Goal: Task Accomplishment & Management: Use online tool/utility

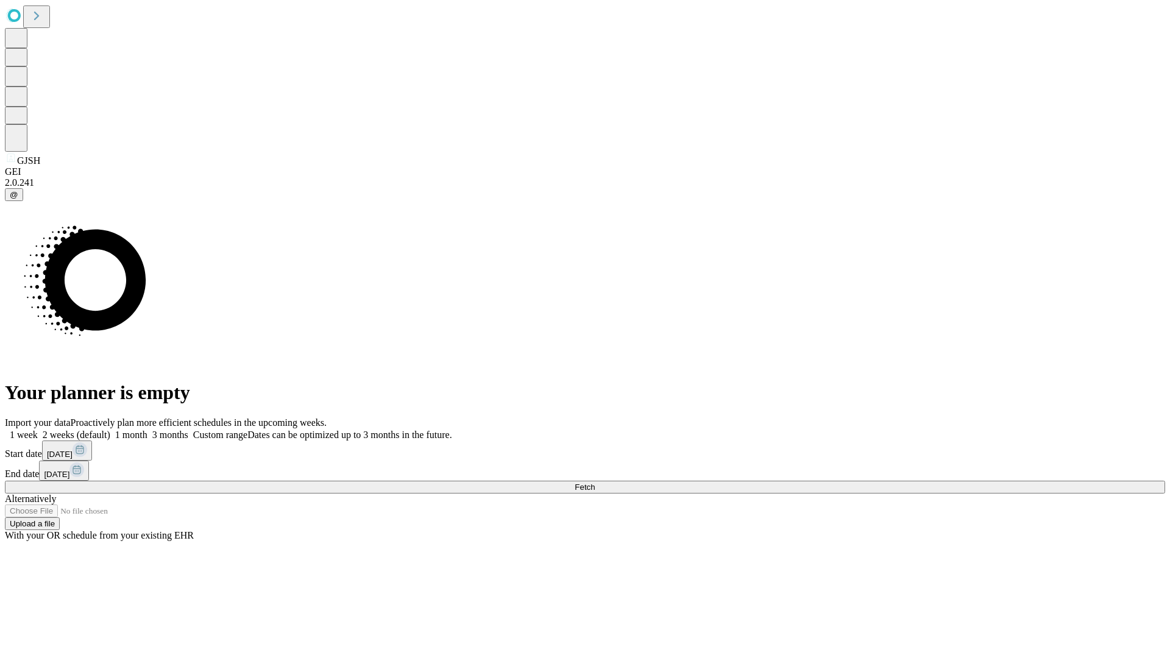
click at [38, 430] on label "1 week" at bounding box center [21, 435] width 33 height 10
click at [595, 483] on span "Fetch" at bounding box center [585, 487] width 20 height 9
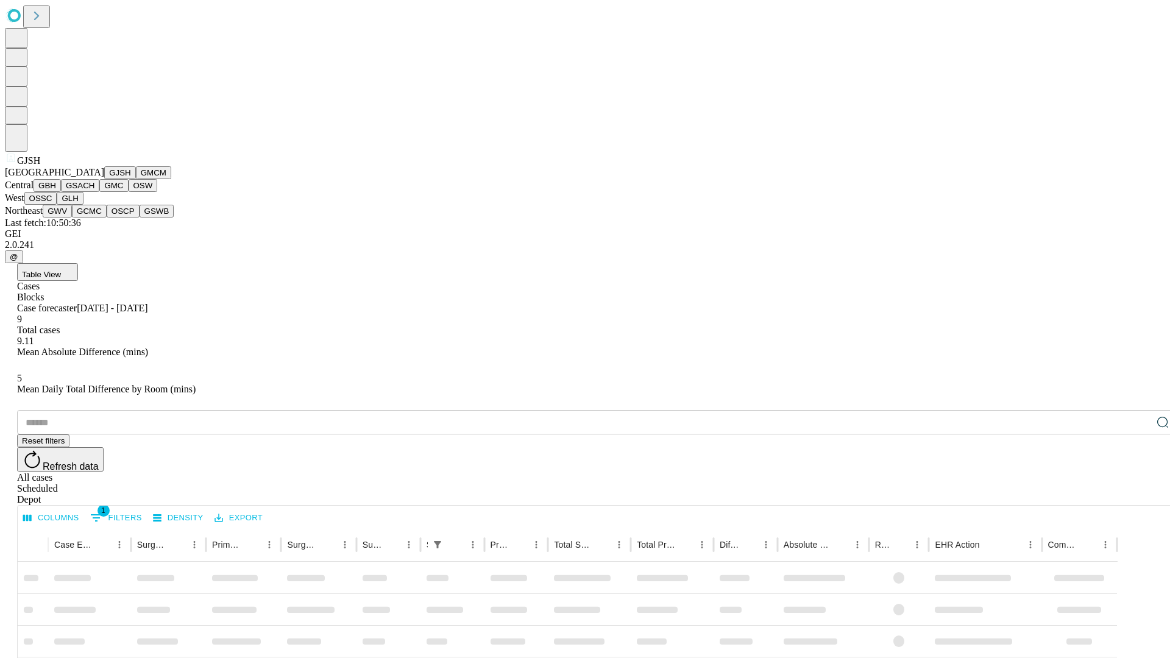
click at [136, 179] on button "GMCM" at bounding box center [153, 172] width 35 height 13
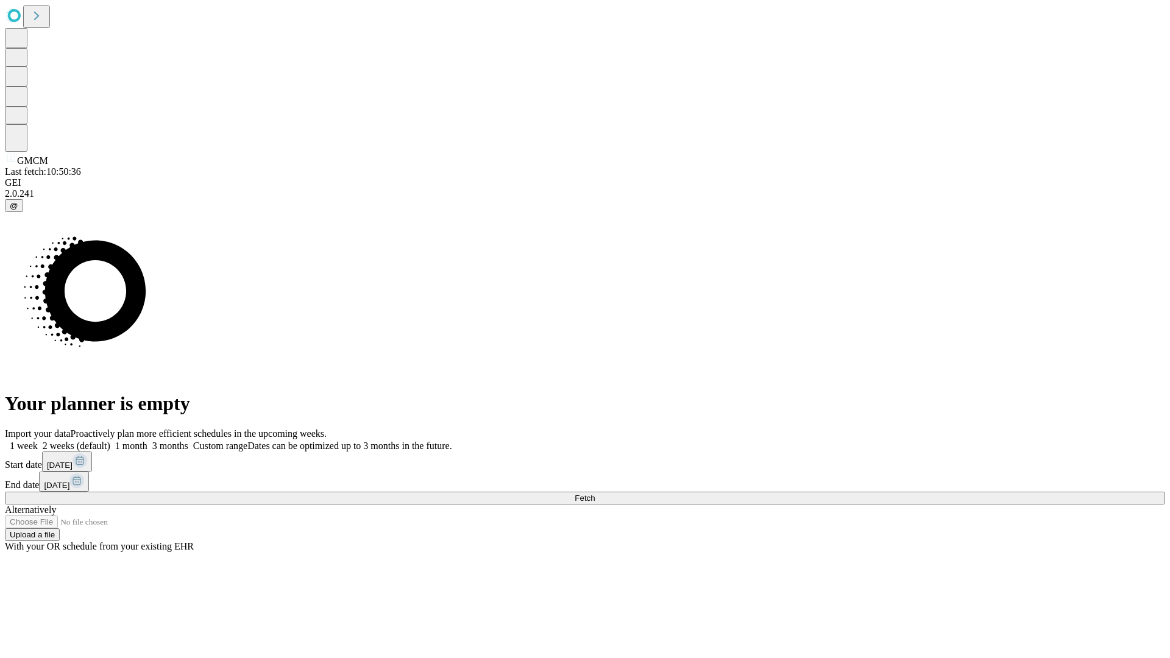
click at [38, 441] on label "1 week" at bounding box center [21, 446] width 33 height 10
click at [595, 494] on span "Fetch" at bounding box center [585, 498] width 20 height 9
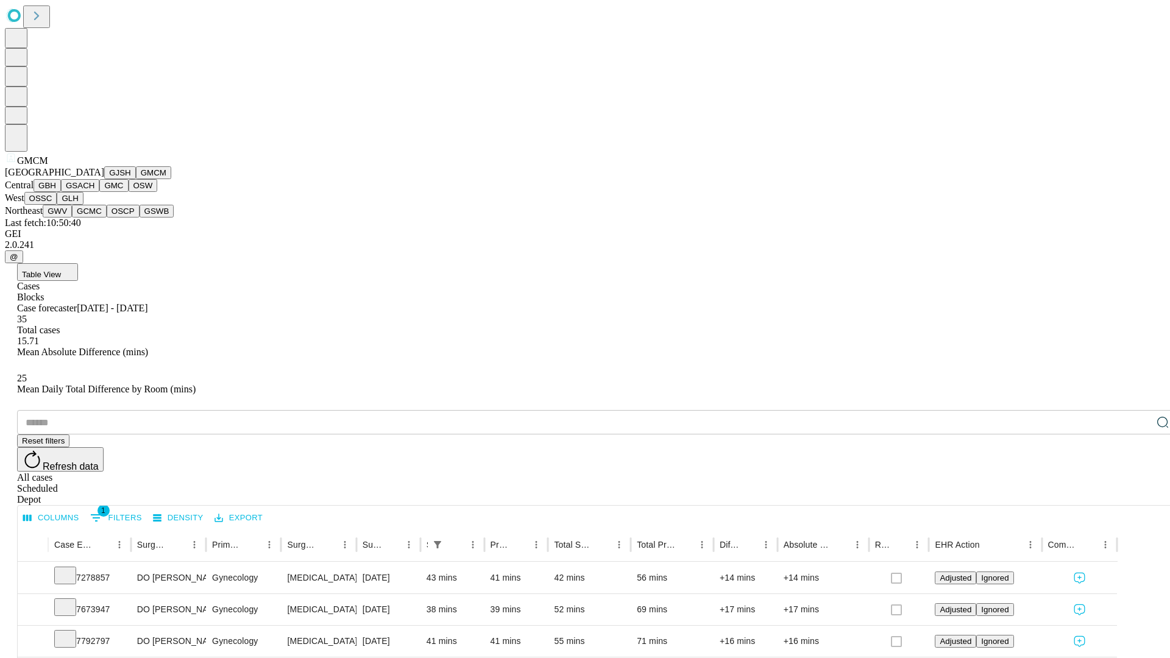
click at [61, 192] on button "GBH" at bounding box center [47, 185] width 27 height 13
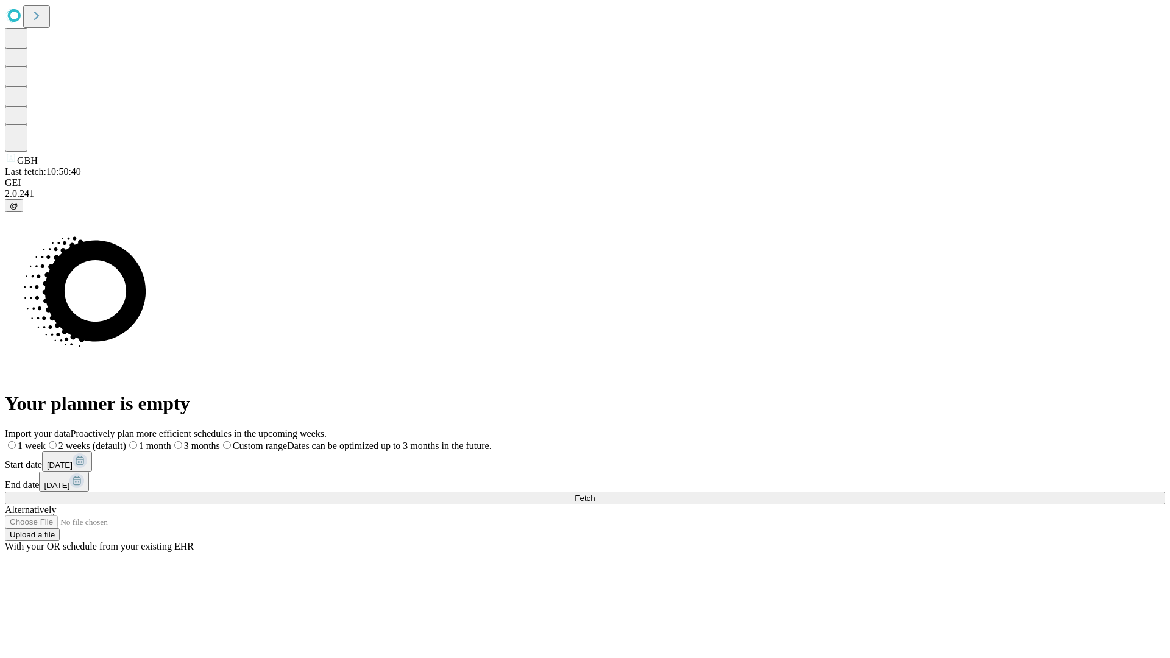
click at [46, 441] on label "1 week" at bounding box center [25, 446] width 41 height 10
click at [595, 494] on span "Fetch" at bounding box center [585, 498] width 20 height 9
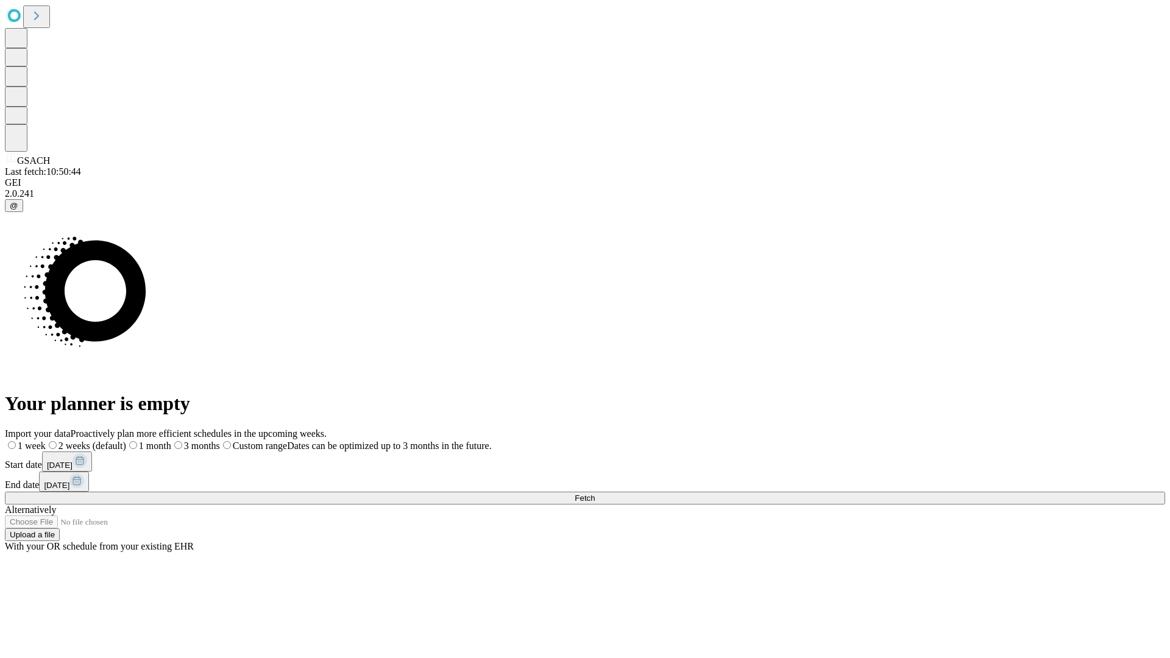
click at [595, 494] on span "Fetch" at bounding box center [585, 498] width 20 height 9
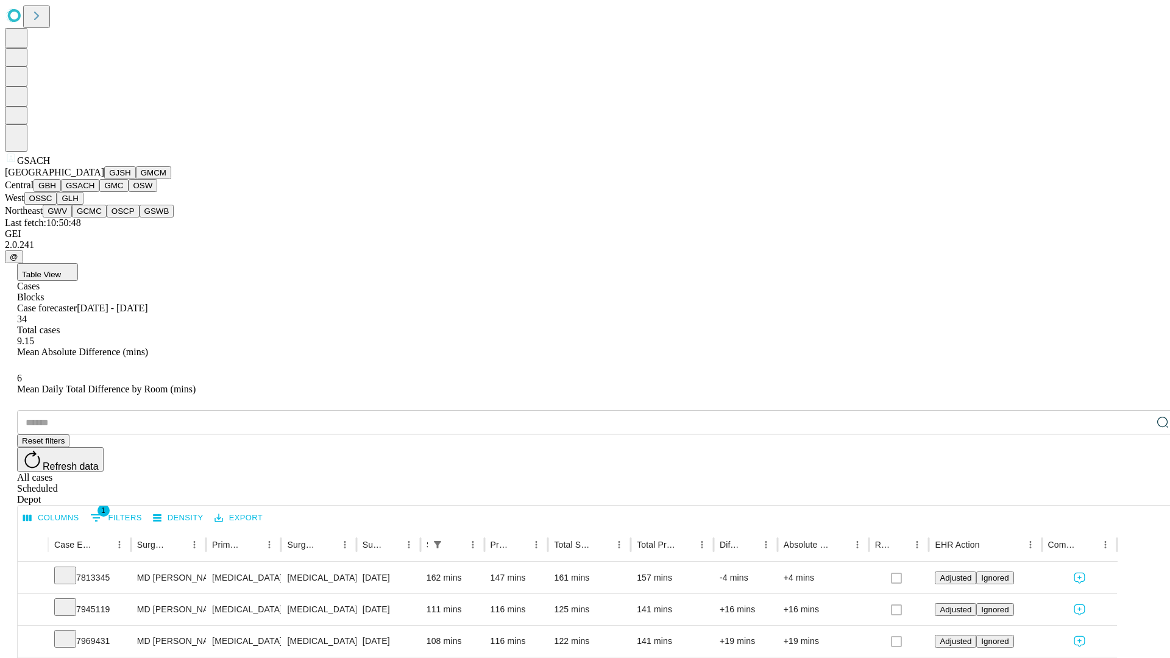
click at [99, 192] on button "GMC" at bounding box center [113, 185] width 29 height 13
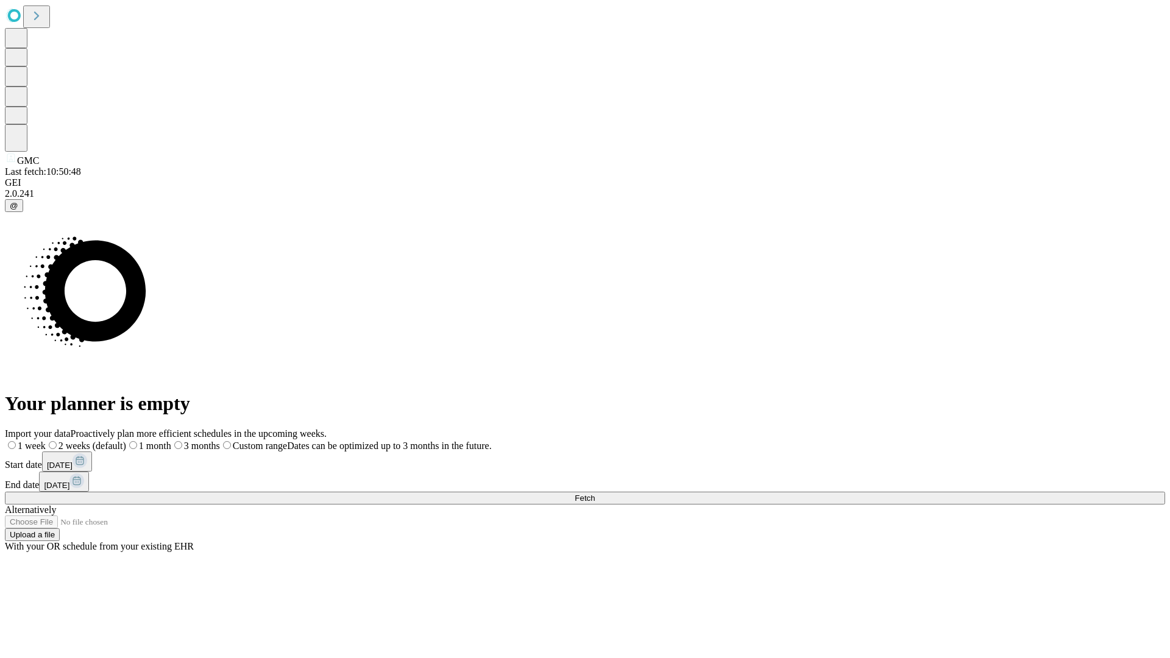
click at [46, 441] on label "1 week" at bounding box center [25, 446] width 41 height 10
click at [595, 494] on span "Fetch" at bounding box center [585, 498] width 20 height 9
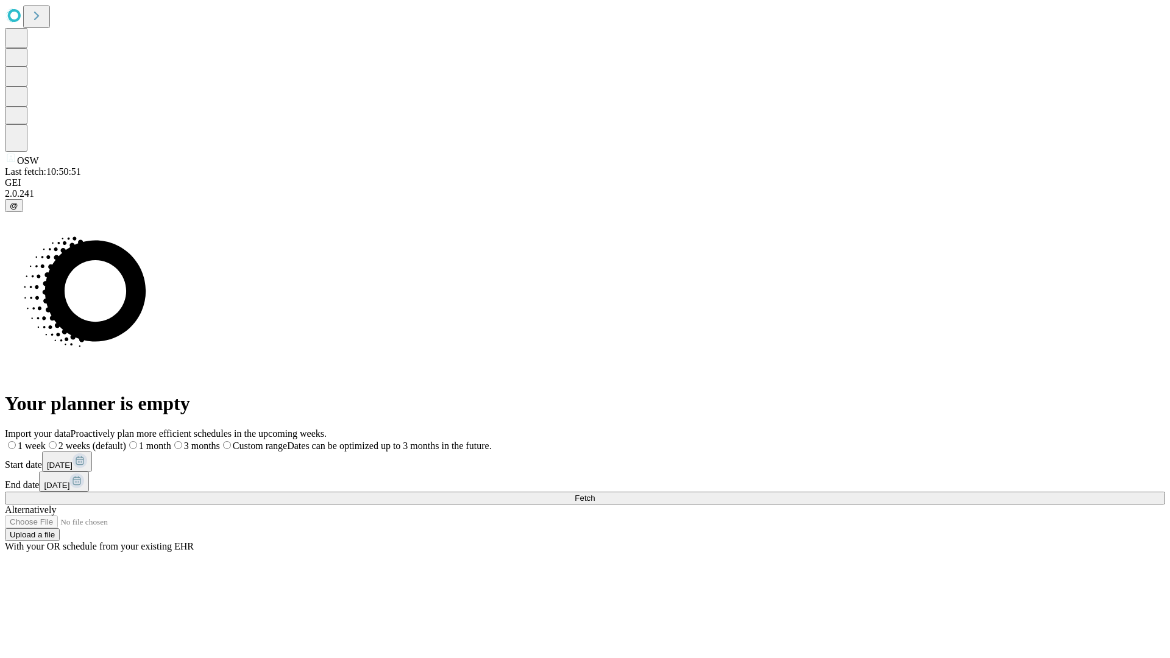
click at [595, 494] on span "Fetch" at bounding box center [585, 498] width 20 height 9
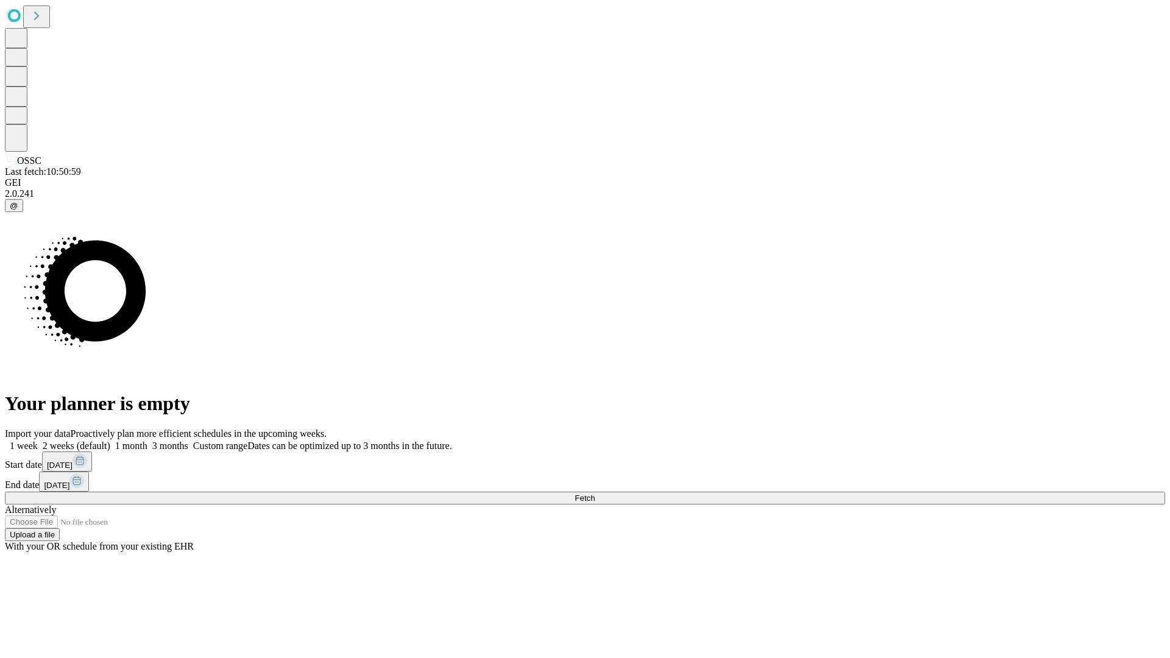
click at [38, 441] on label "1 week" at bounding box center [21, 446] width 33 height 10
click at [595, 494] on span "Fetch" at bounding box center [585, 498] width 20 height 9
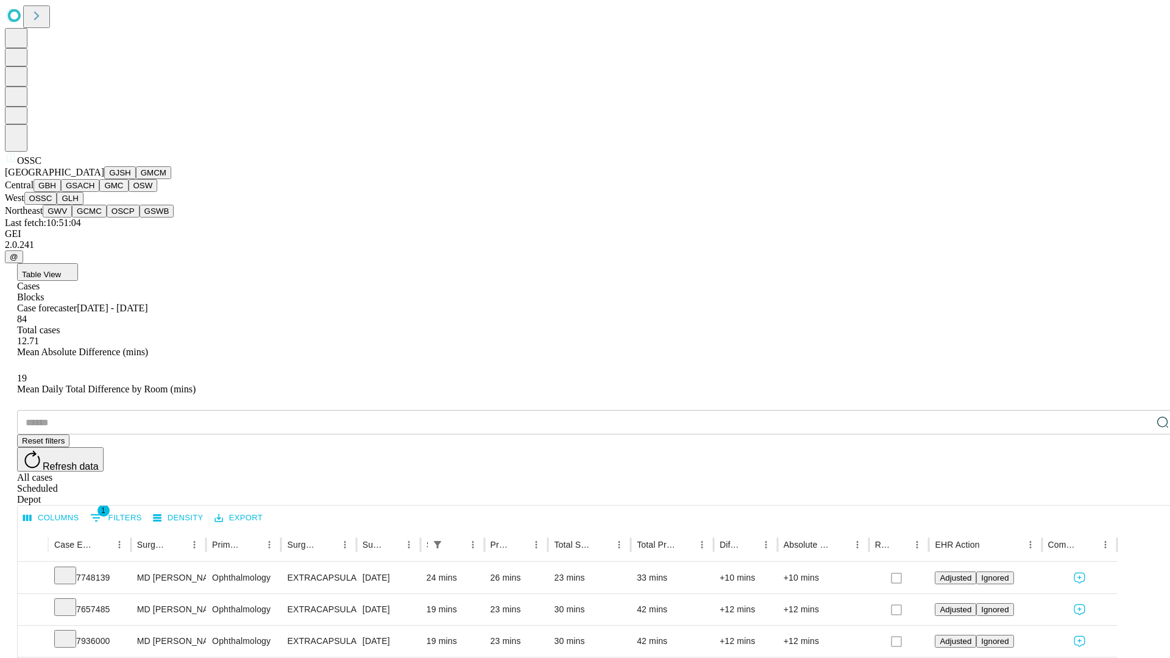
click at [83, 205] on button "GLH" at bounding box center [70, 198] width 26 height 13
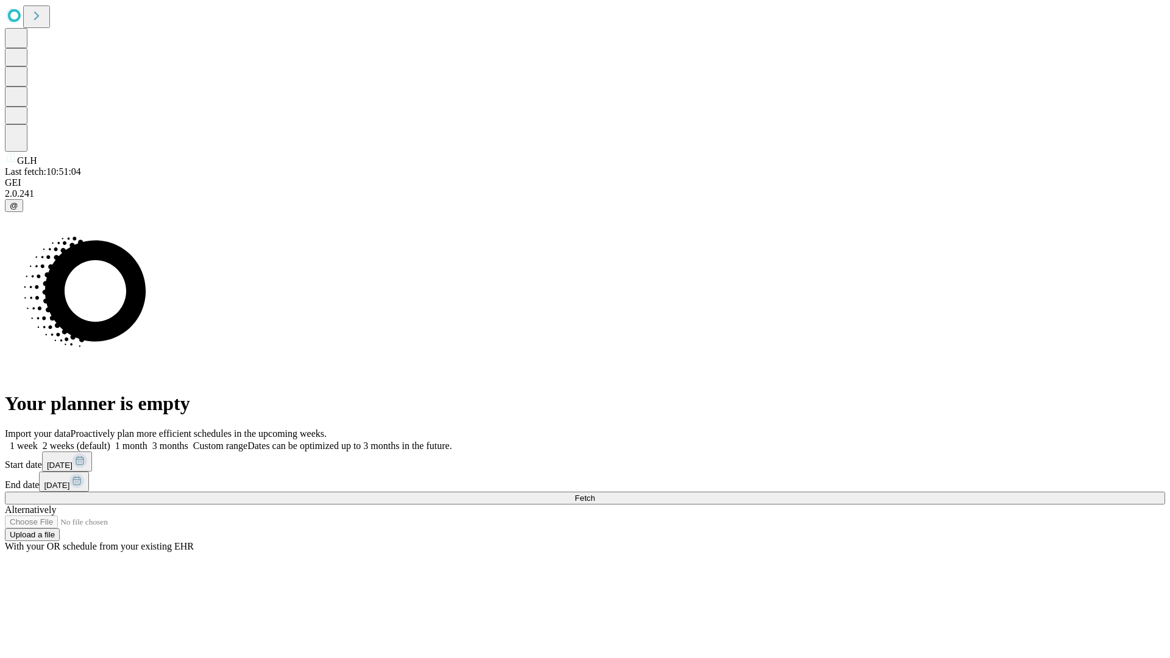
click at [38, 441] on label "1 week" at bounding box center [21, 446] width 33 height 10
click at [595, 494] on span "Fetch" at bounding box center [585, 498] width 20 height 9
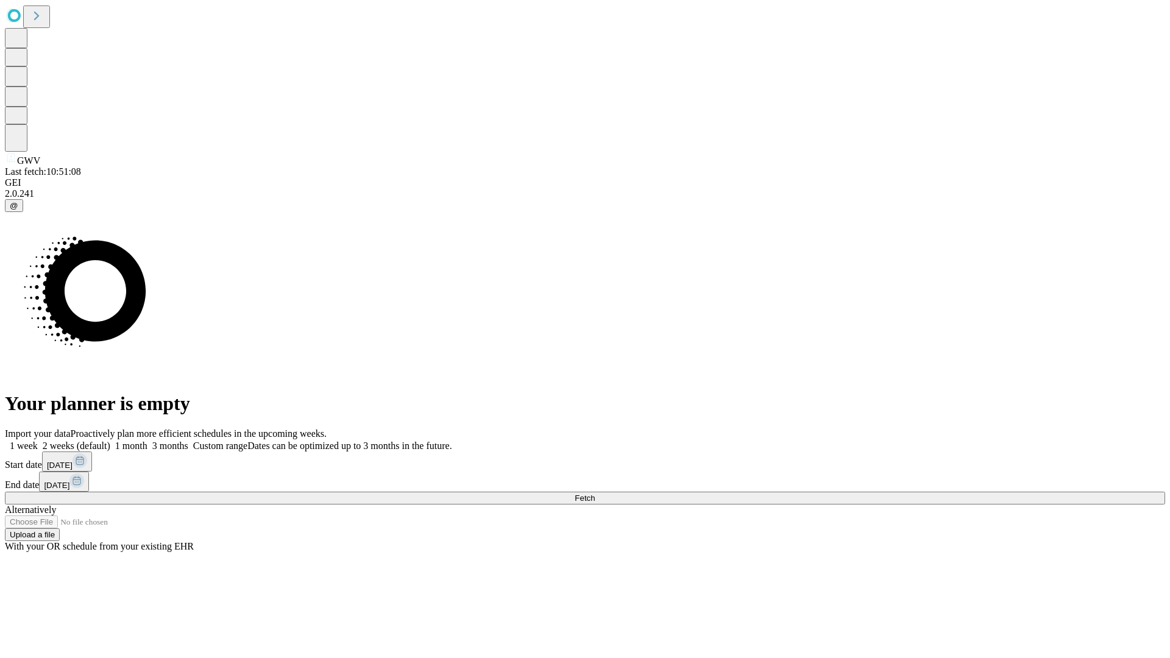
click at [38, 441] on label "1 week" at bounding box center [21, 446] width 33 height 10
click at [595, 494] on span "Fetch" at bounding box center [585, 498] width 20 height 9
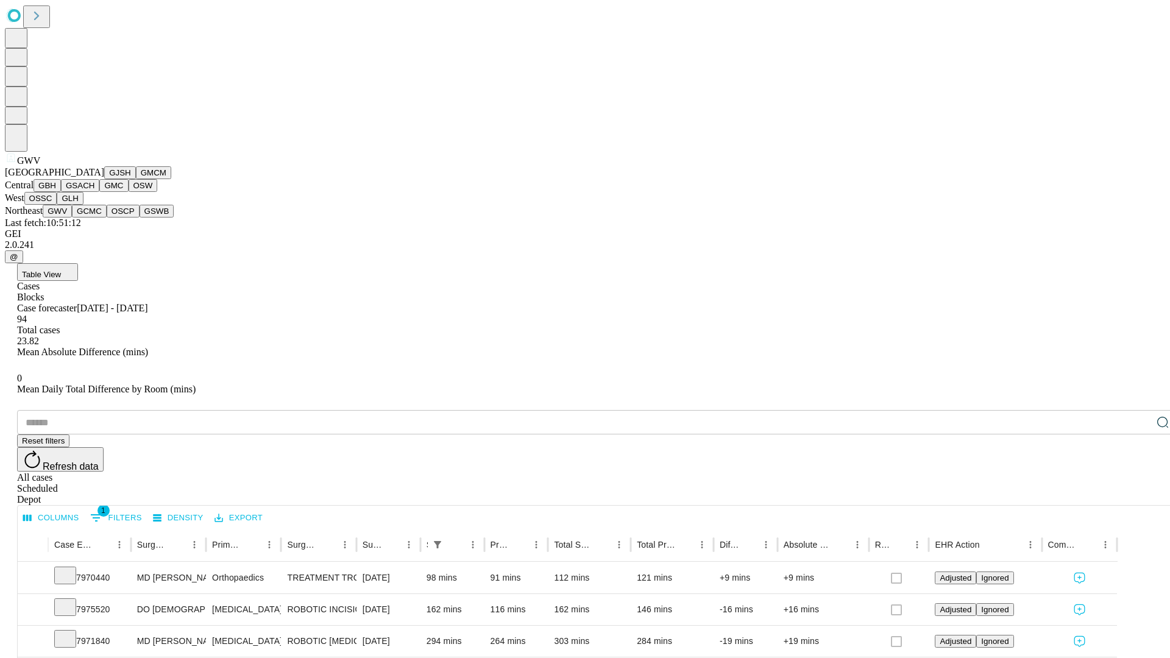
click at [94, 218] on button "GCMC" at bounding box center [89, 211] width 35 height 13
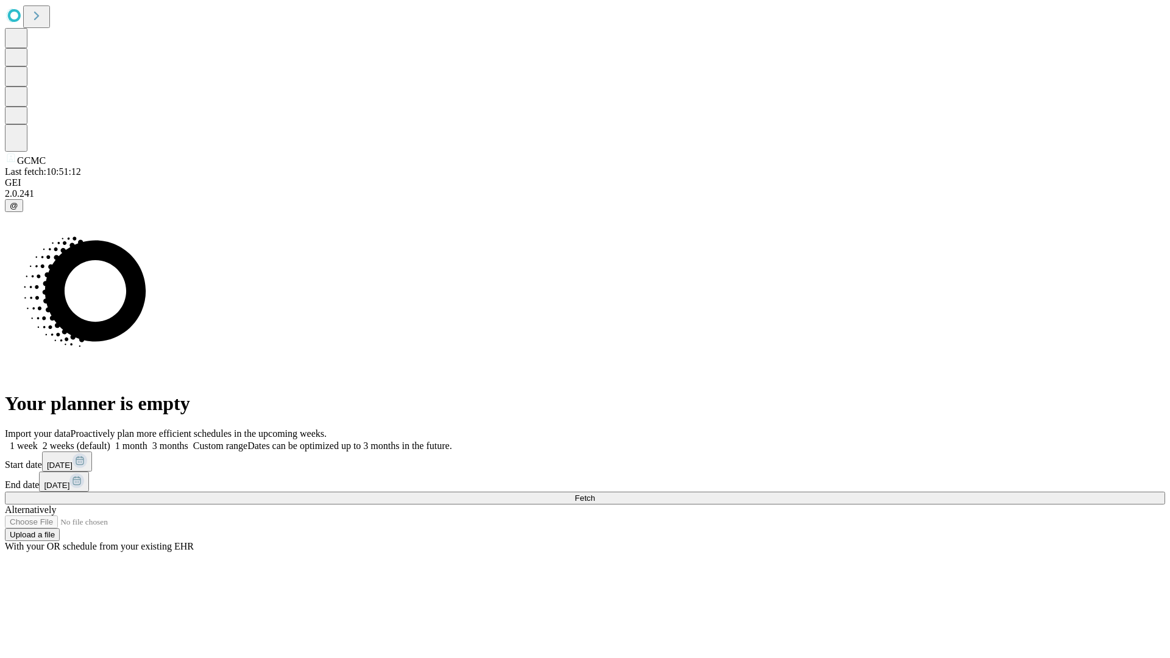
click at [38, 441] on label "1 week" at bounding box center [21, 446] width 33 height 10
click at [595, 494] on span "Fetch" at bounding box center [585, 498] width 20 height 9
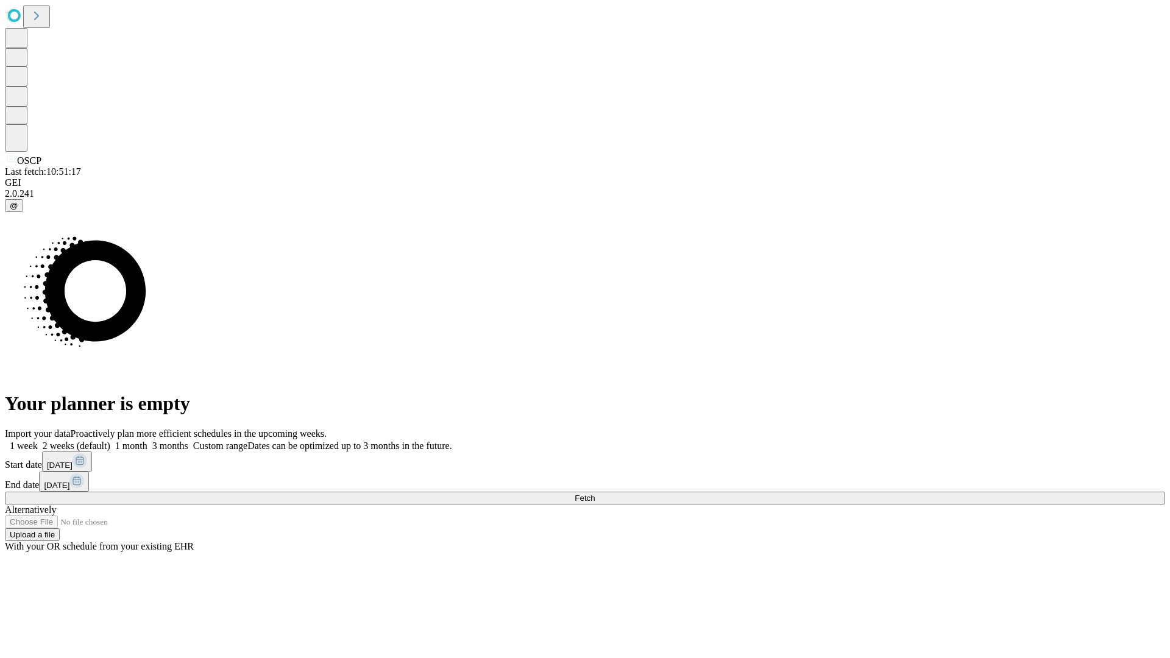
click at [38, 441] on label "1 week" at bounding box center [21, 446] width 33 height 10
click at [595, 494] on span "Fetch" at bounding box center [585, 498] width 20 height 9
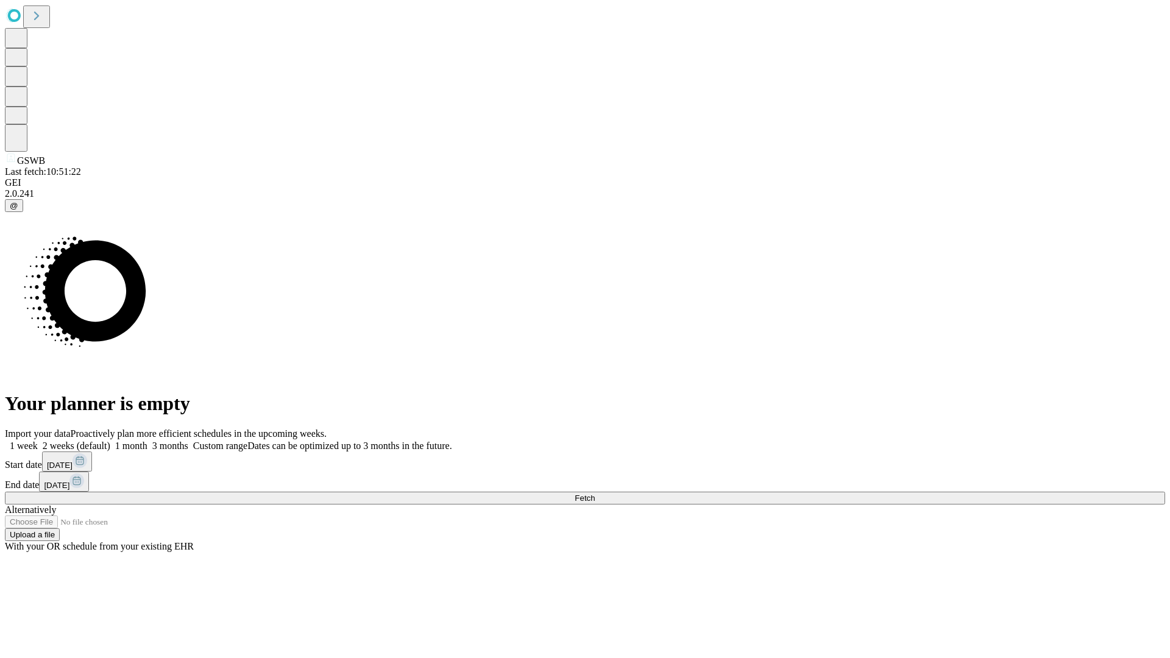
click at [38, 441] on label "1 week" at bounding box center [21, 446] width 33 height 10
click at [595, 494] on span "Fetch" at bounding box center [585, 498] width 20 height 9
